Goal: Communication & Community: Answer question/provide support

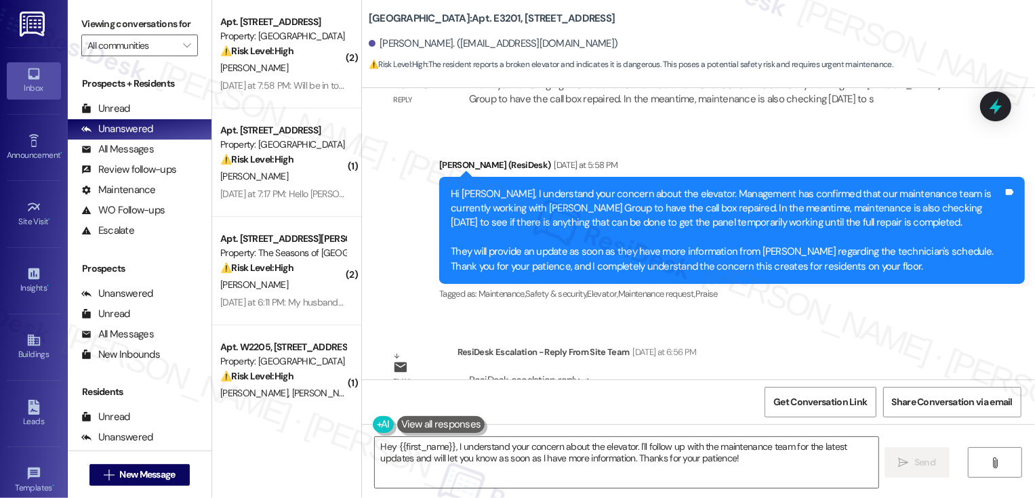
scroll to position [1158, 0]
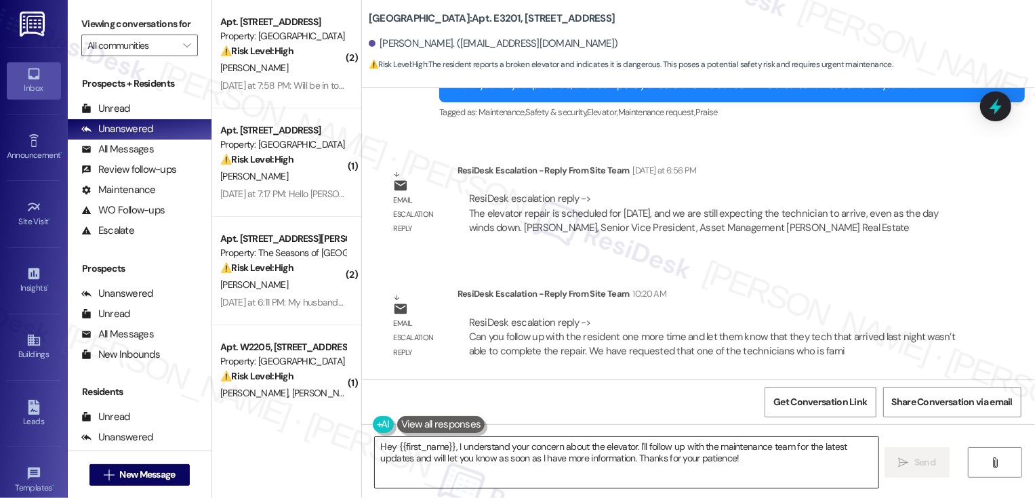
click at [480, 481] on textarea "Hey {{first_name}}, I understand your concern about the elevator. I'll follow u…" at bounding box center [627, 462] width 504 height 51
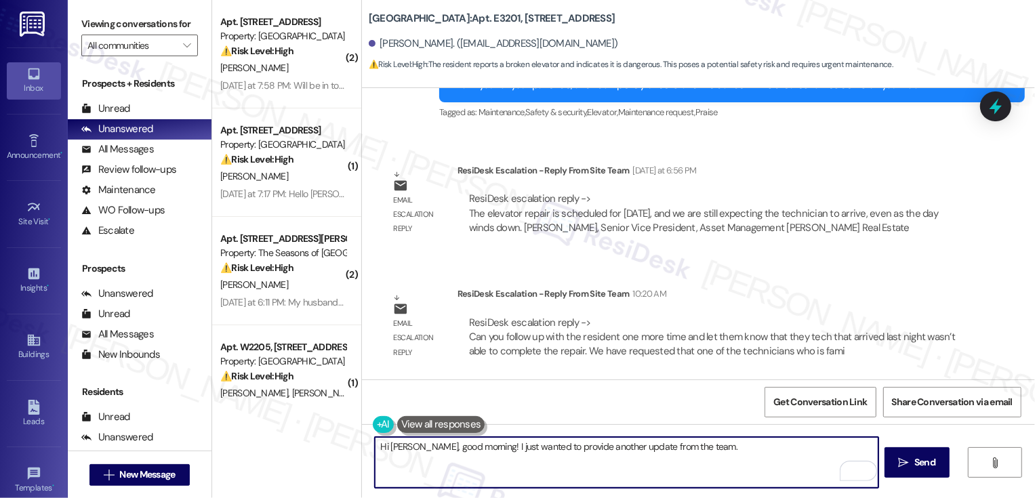
paste textarea "tech that arrived last night wasn't able to complete the repair. We have reques…"
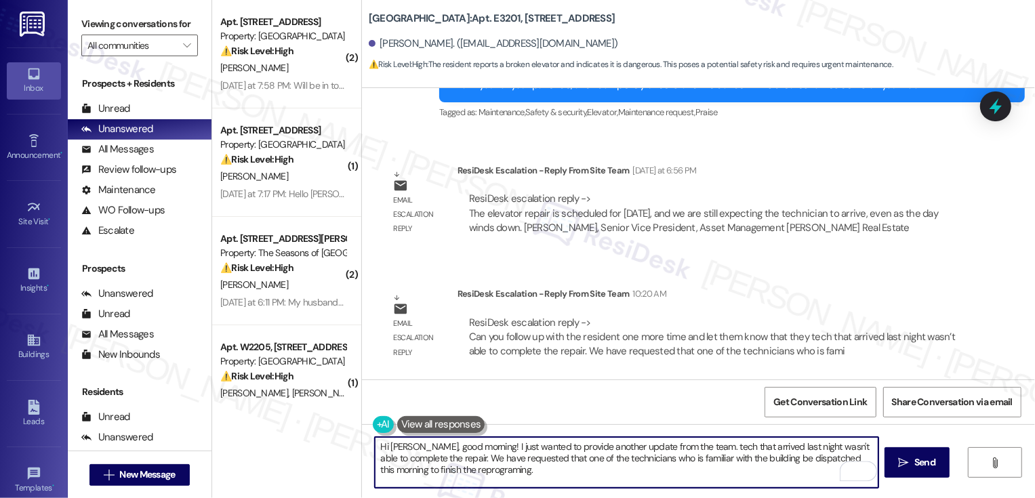
click at [683, 447] on textarea "Hi [PERSON_NAME], good morning! I just wanted to provide another update from th…" at bounding box center [627, 462] width 504 height 51
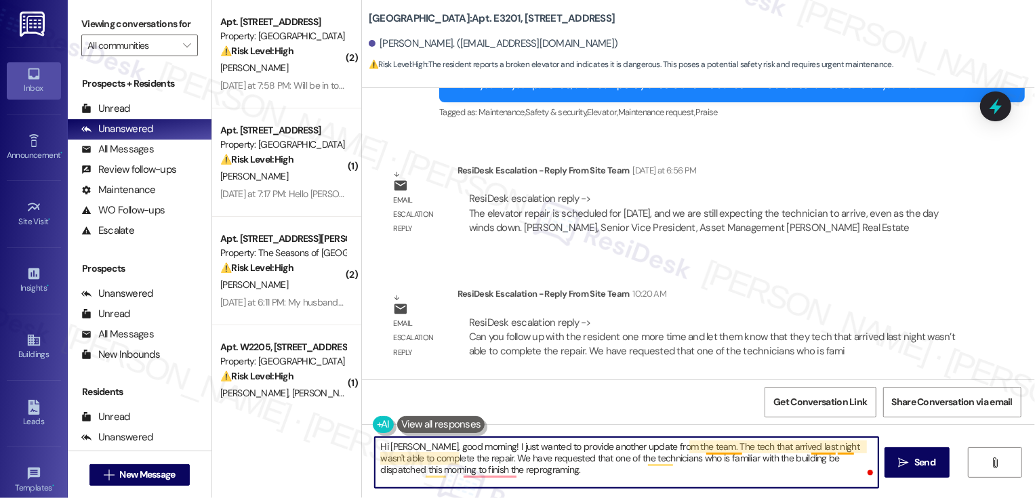
click at [720, 443] on textarea "Hi [PERSON_NAME], good morning! I just wanted to provide another update from th…" at bounding box center [627, 462] width 504 height 51
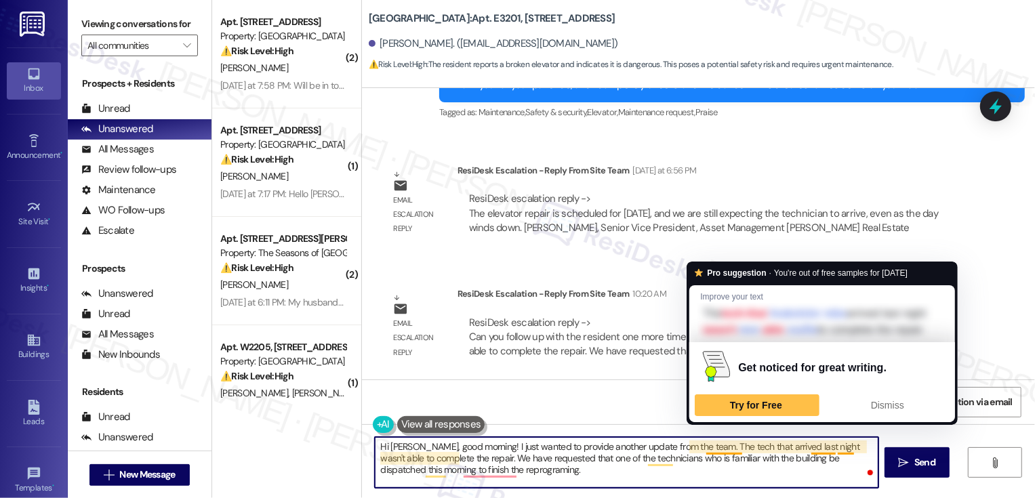
click at [723, 444] on textarea "Hi [PERSON_NAME], good morning! I just wanted to provide another update from th…" at bounding box center [627, 462] width 504 height 51
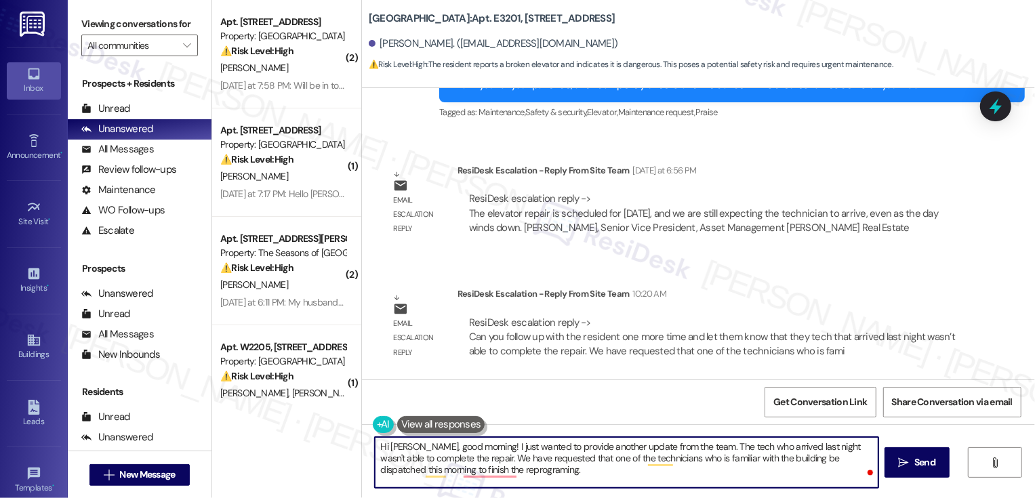
click at [678, 440] on textarea "Hi [PERSON_NAME], good morning! I just wanted to provide another update from th…" at bounding box center [627, 462] width 504 height 51
click at [680, 448] on textarea "Hi [PERSON_NAME], good morning! I just wanted to provide another update from th…" at bounding box center [627, 462] width 504 height 51
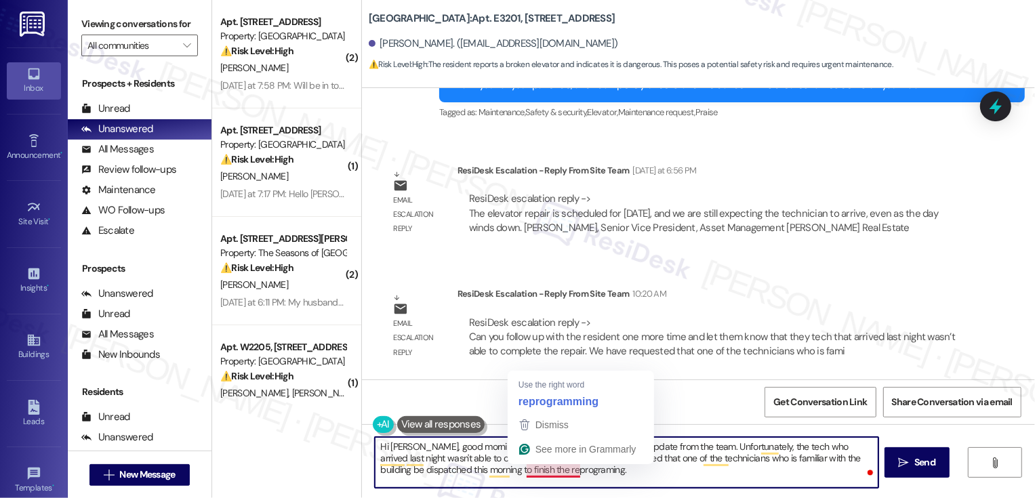
click at [591, 476] on textarea "Hi [PERSON_NAME], good morning! I just wanted to provide another update from th…" at bounding box center [627, 462] width 504 height 51
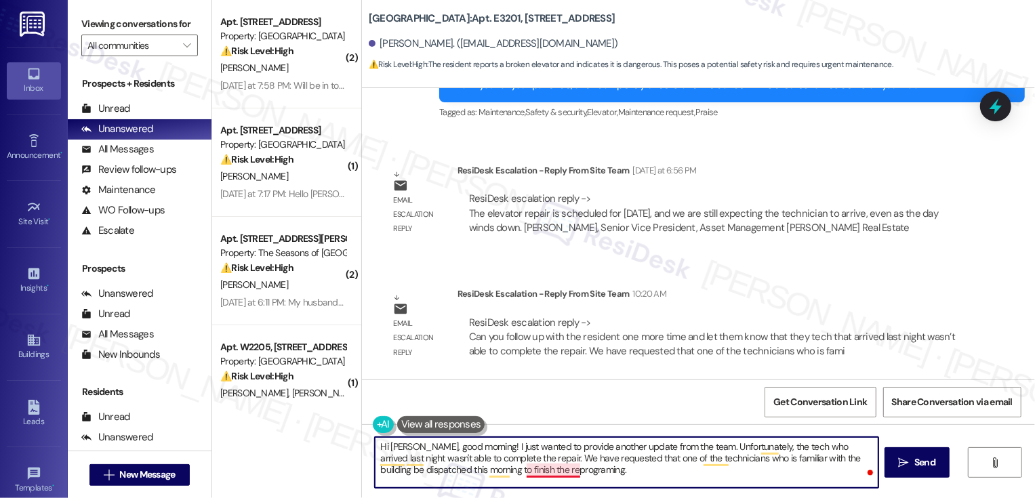
click at [538, 472] on textarea "Hi [PERSON_NAME], good morning! I just wanted to provide another update from th…" at bounding box center [627, 462] width 504 height 51
click at [605, 476] on textarea "Hi [PERSON_NAME], good morning! I just wanted to provide another update from th…" at bounding box center [627, 462] width 504 height 51
click at [368, 457] on button "See rewrite suggestions" at bounding box center [362, 456] width 11 height 36
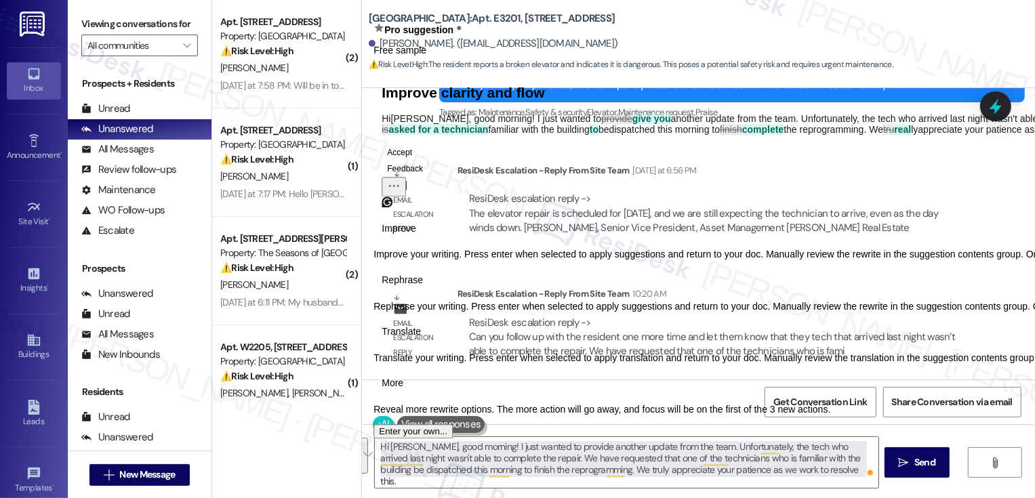
click at [429, 343] on button "Translate" at bounding box center [401, 332] width 56 height 22
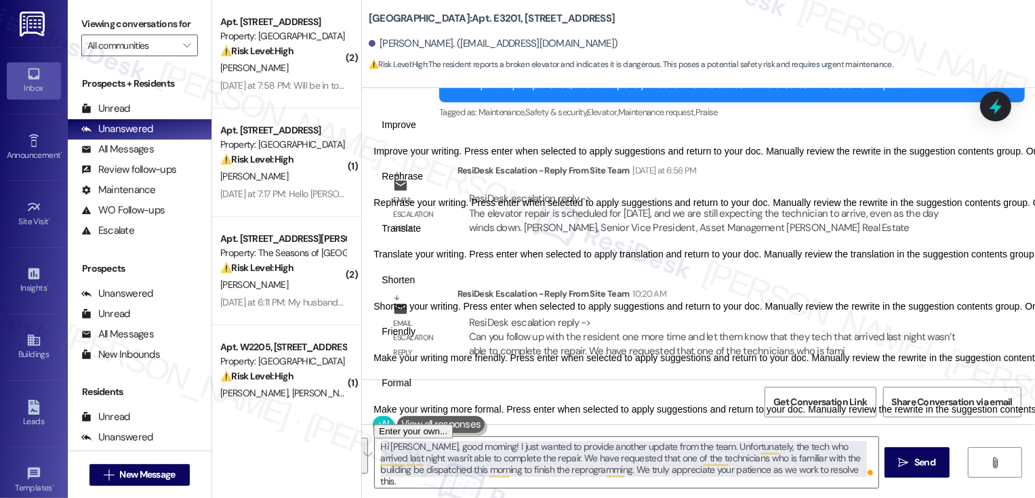
click at [415, 339] on span "Friendly" at bounding box center [399, 332] width 34 height 14
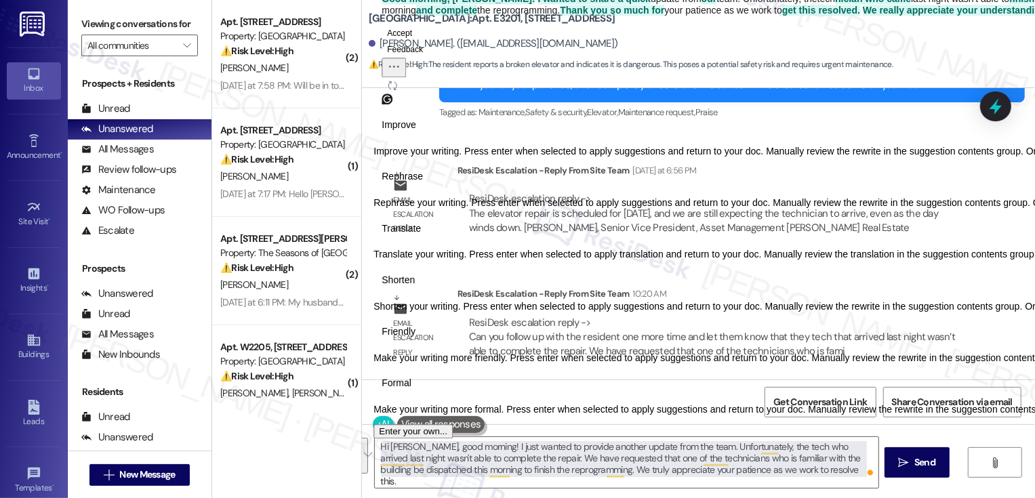
click at [416, 41] on button "Accept" at bounding box center [400, 33] width 36 height 16
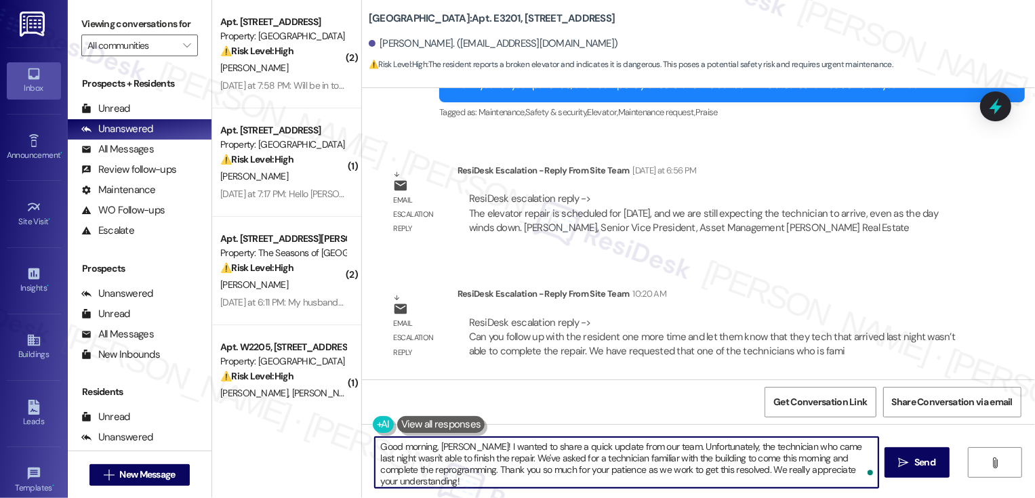
click at [731, 458] on textarea "Good morning, [PERSON_NAME]! I wanted to share a quick update from our team. Un…" at bounding box center [627, 462] width 504 height 51
type textarea "Good morning, [PERSON_NAME]! I wanted to share a quick update from our team. Un…"
click at [921, 461] on span "Send" at bounding box center [924, 462] width 21 height 14
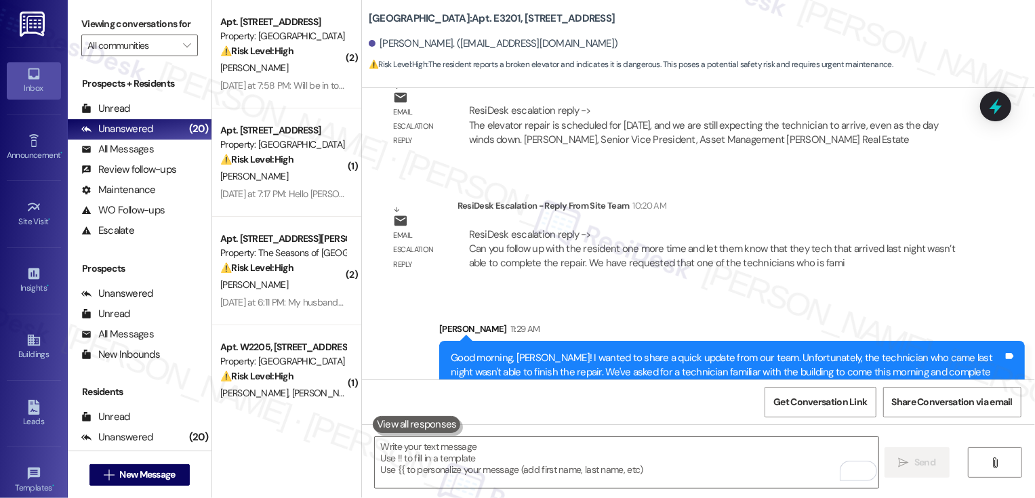
scroll to position [1282, 0]
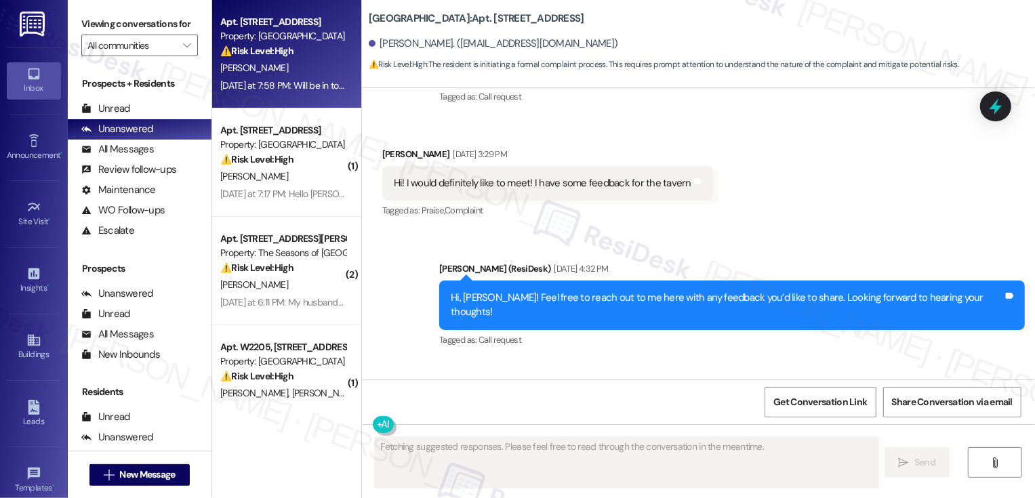
scroll to position [187, 0]
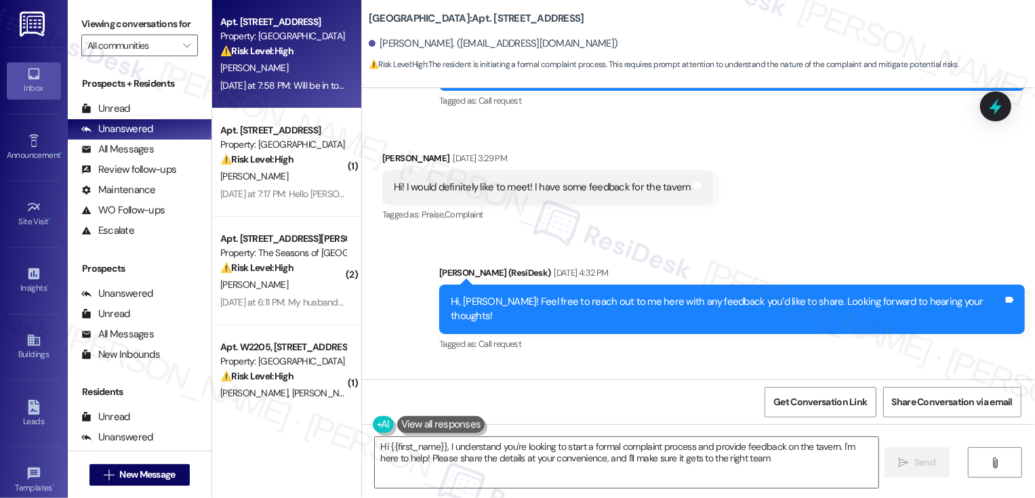
type textarea "Hi {{first_name}}, I understand you're looking to start a formal complaint proc…"
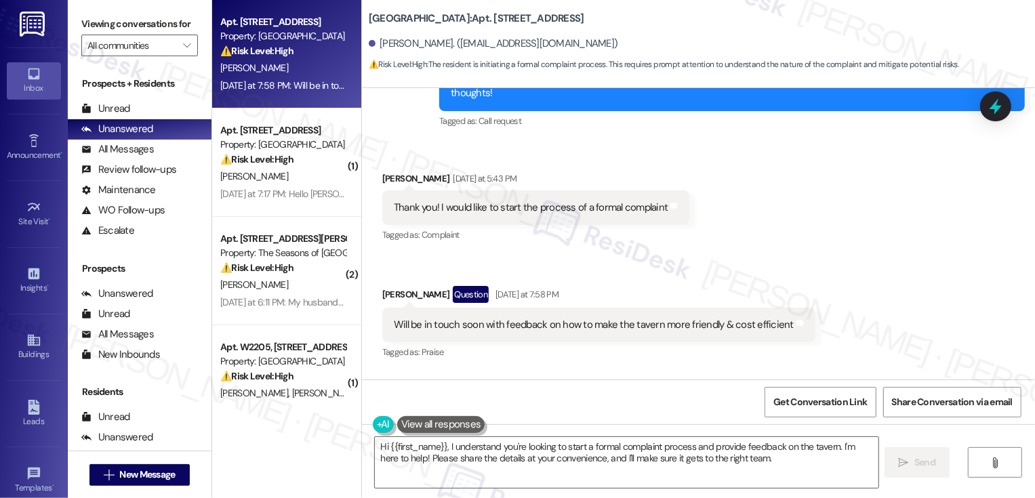
scroll to position [396, 0]
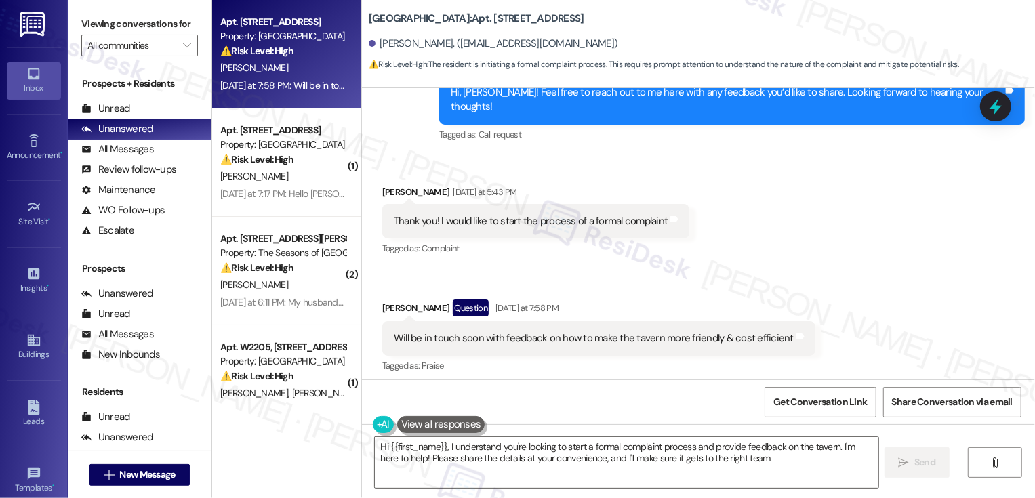
click at [415, 428] on button at bounding box center [441, 424] width 88 height 17
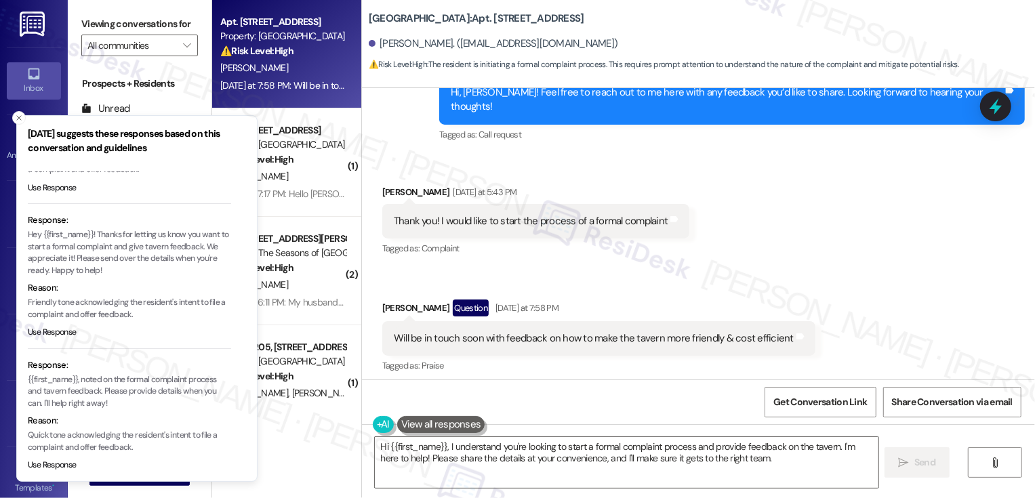
scroll to position [121, 0]
click at [529, 363] on div "Received via SMS Kerry Kinnard Question Yesterday at 7:58 PM Will be in touch s…" at bounding box center [598, 337] width 453 height 97
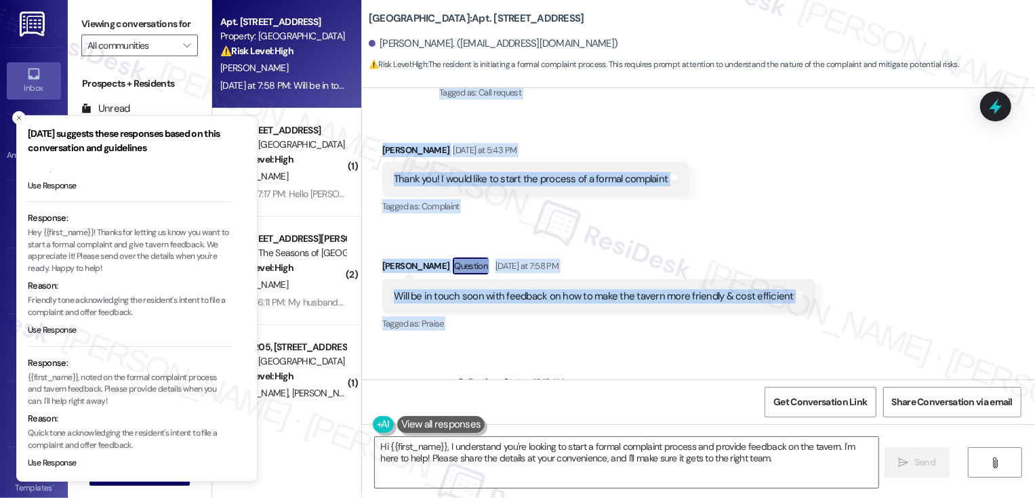
scroll to position [445, 0]
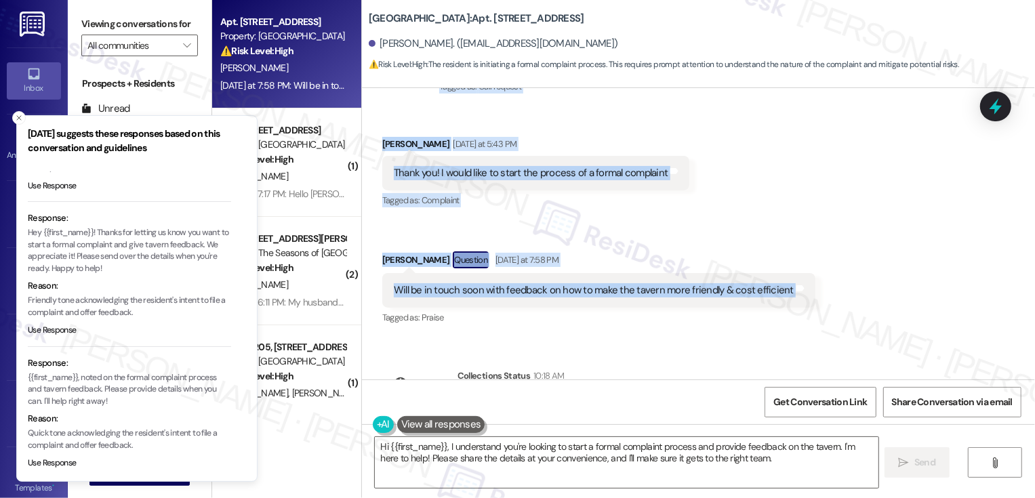
drag, startPoint x: 373, startPoint y: 272, endPoint x: 823, endPoint y: 262, distance: 450.1
click at [823, 262] on div "Lease started Aug 16, 2024 at 8:00 PM Announcement, sent via SMS Sarah (ResiDes…" at bounding box center [698, 233] width 673 height 291
copy div "Kerry Kinnard Aug 13, 2025 at 3:29 PM Hi! I would definitely like to meet! I ha…"
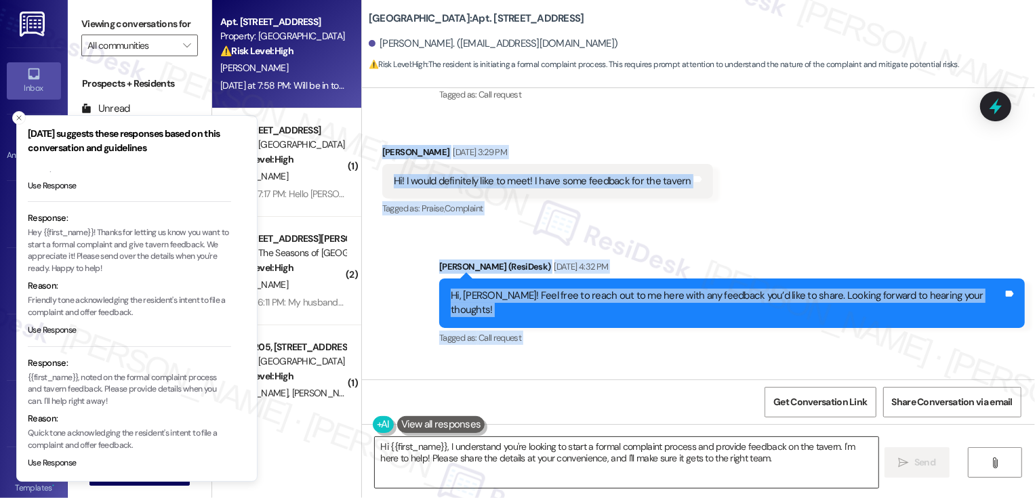
scroll to position [322, 0]
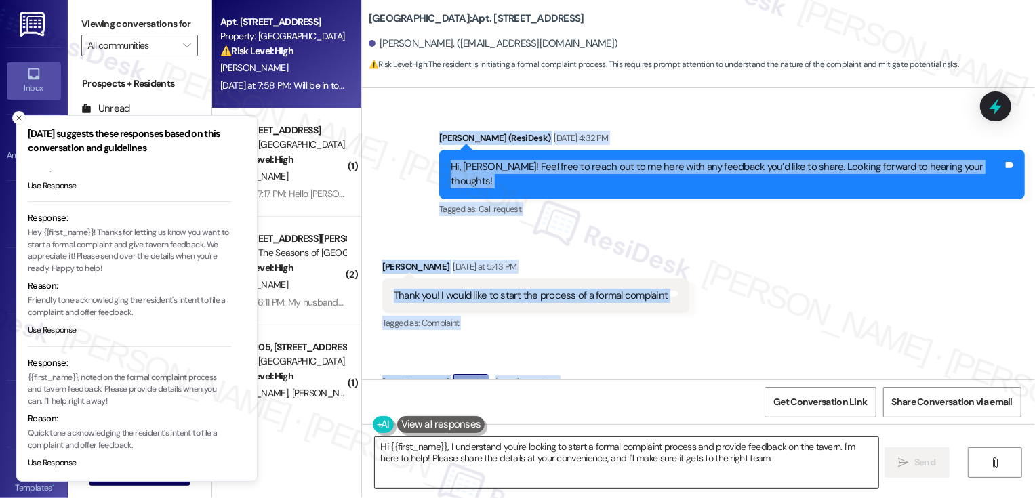
click at [459, 470] on textarea "Hi {{first_name}}, I understand you're looking to start a formal complaint proc…" at bounding box center [627, 462] width 504 height 51
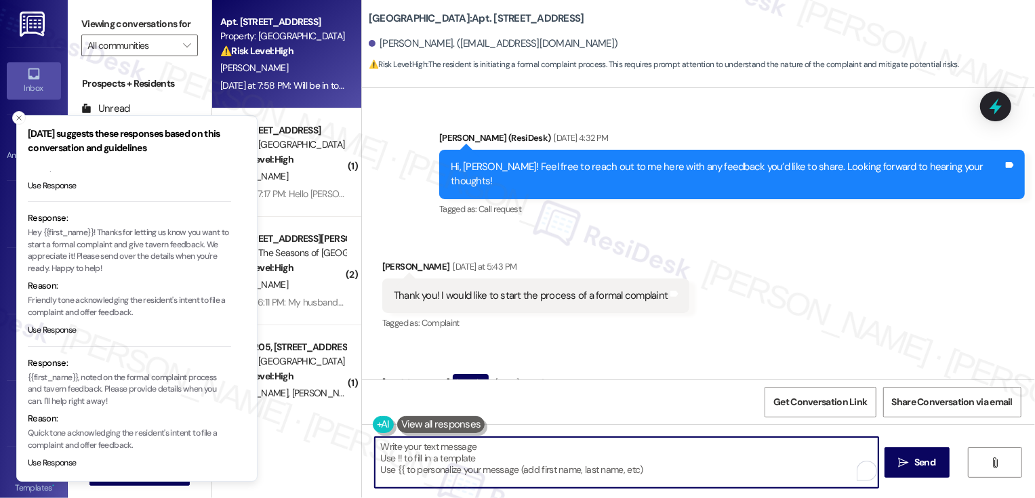
paste textarea "Hi Kerry, thanks for letting me know! Whenever you’re ready, you can share the …"
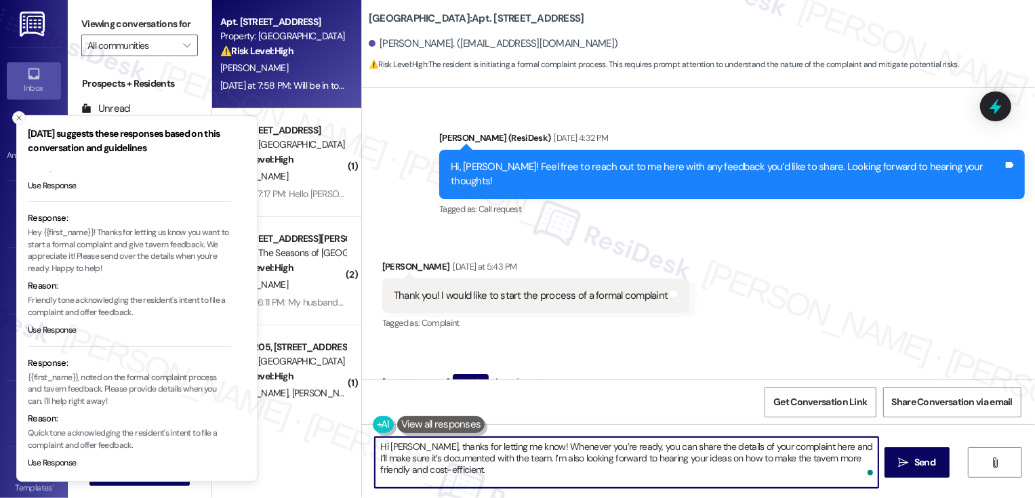
click at [16, 117] on icon "Close toast" at bounding box center [19, 118] width 8 height 8
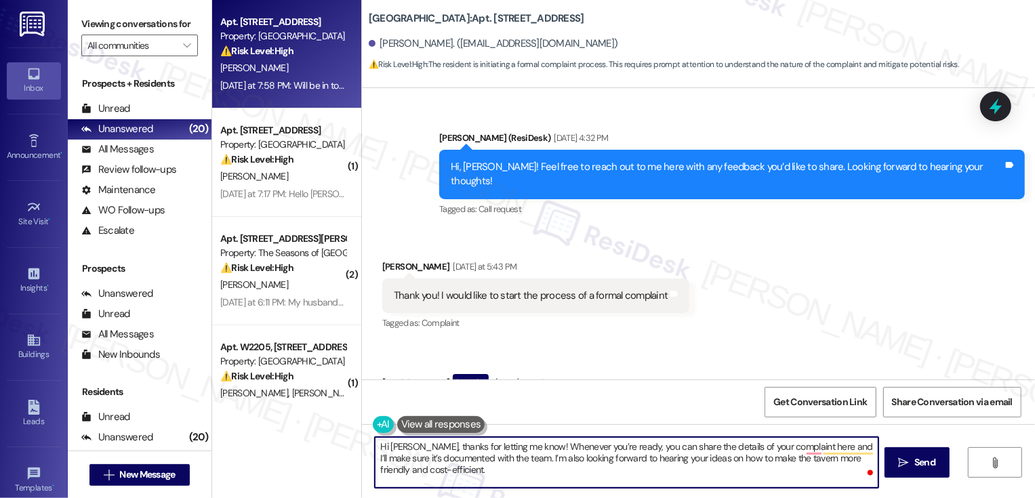
scroll to position [513, 0]
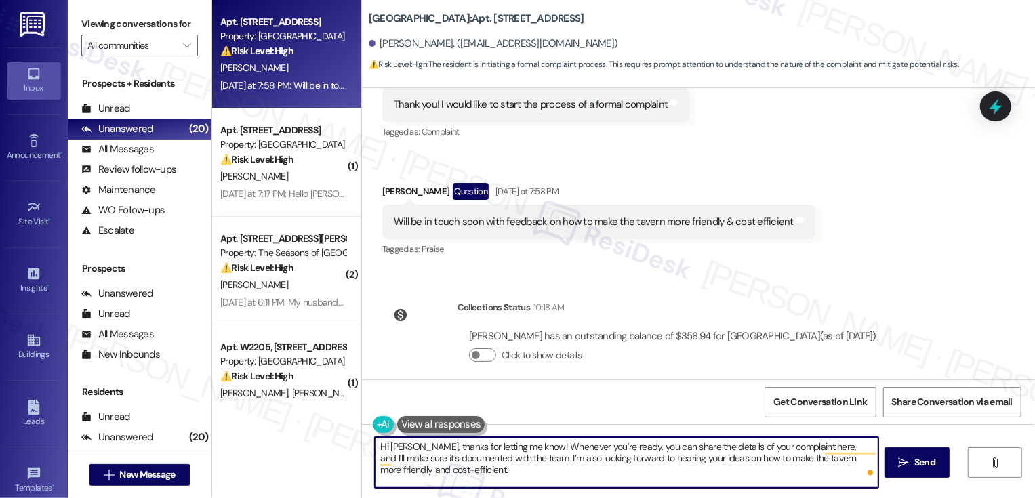
click at [436, 459] on textarea "Hi Kerry, thanks for letting me know! Whenever you’re ready, you can share the …" at bounding box center [627, 462] width 504 height 51
click at [501, 470] on textarea "Hi Kerry, thanks for letting me know! Whenever you’re ready, you can share the …" at bounding box center [627, 462] width 504 height 51
type textarea "Hi Kerry, thanks for letting me know! Whenever you’re ready, you can share the …"
click at [914, 467] on span "Send" at bounding box center [924, 462] width 21 height 14
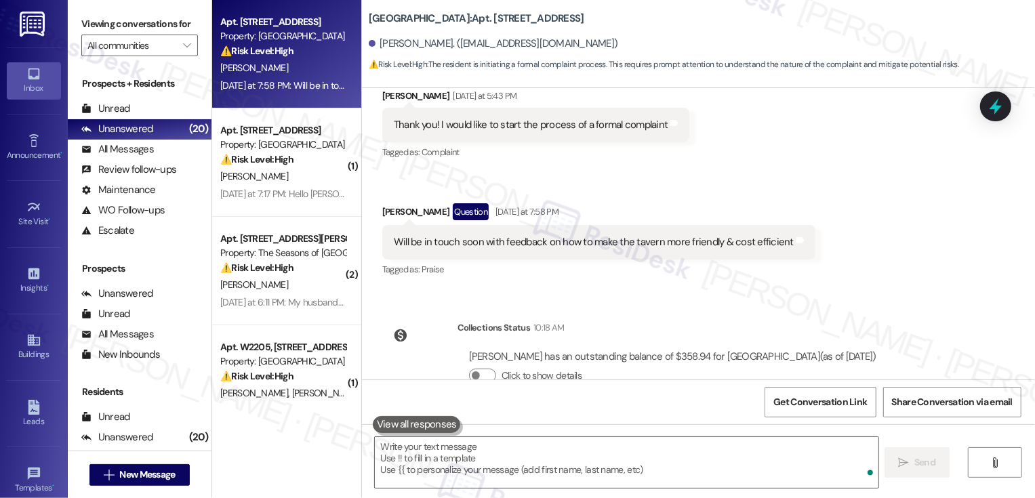
scroll to position [636, 0]
